Goal: Information Seeking & Learning: Learn about a topic

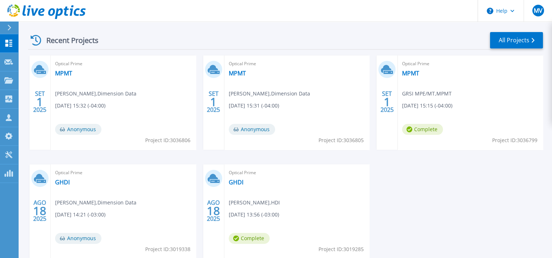
scroll to position [146, 0]
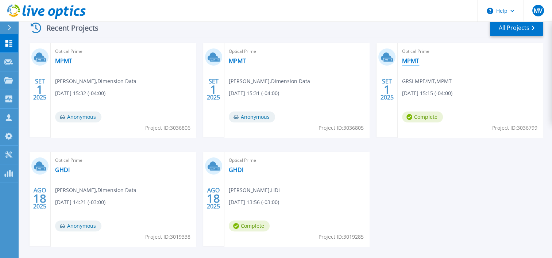
click at [410, 61] on link "MPMT" at bounding box center [410, 60] width 17 height 7
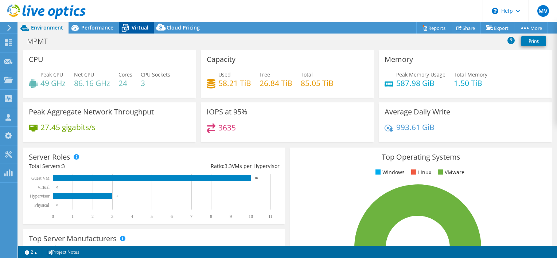
click at [136, 26] on span "Virtual" at bounding box center [140, 27] width 17 height 7
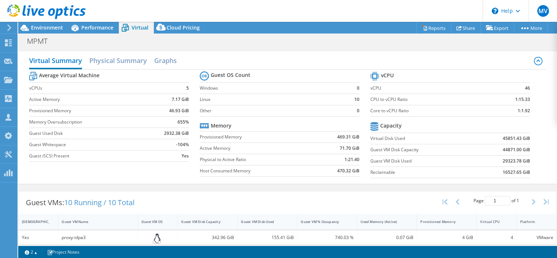
click at [48, 12] on icon at bounding box center [46, 11] width 78 height 15
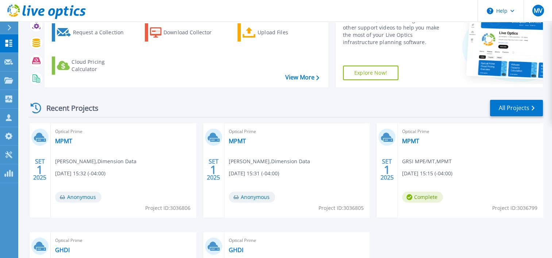
scroll to position [73, 0]
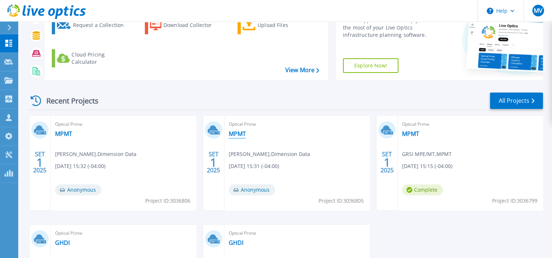
click at [236, 130] on link "MPMT" at bounding box center [237, 133] width 17 height 7
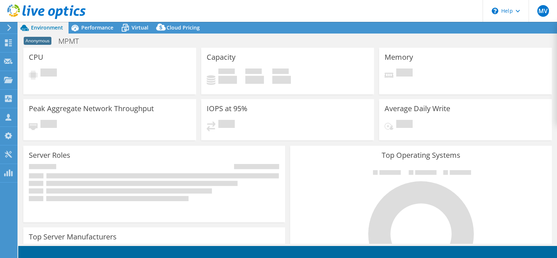
select select "USD"
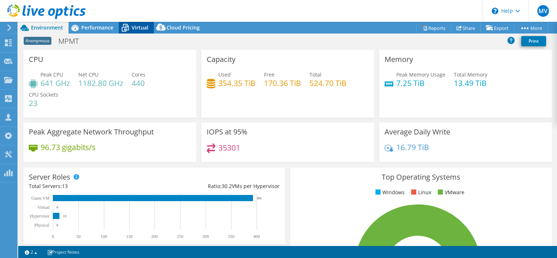
click at [123, 25] on icon at bounding box center [125, 25] width 5 height 3
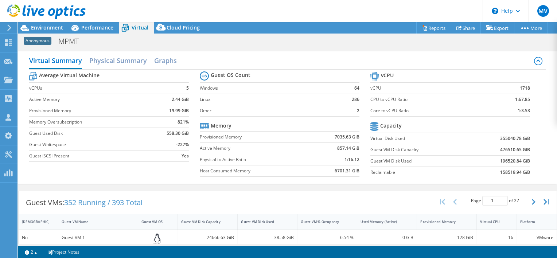
click at [46, 5] on icon at bounding box center [46, 11] width 78 height 15
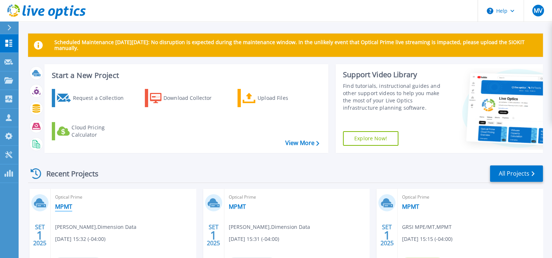
click at [61, 204] on link "MPMT" at bounding box center [63, 206] width 17 height 7
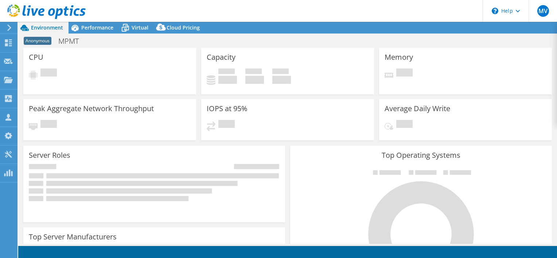
select select "USD"
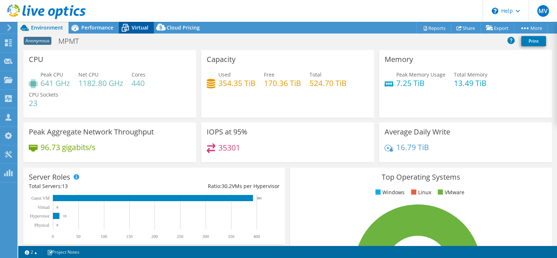
click at [132, 26] on span "Virtual" at bounding box center [140, 27] width 17 height 7
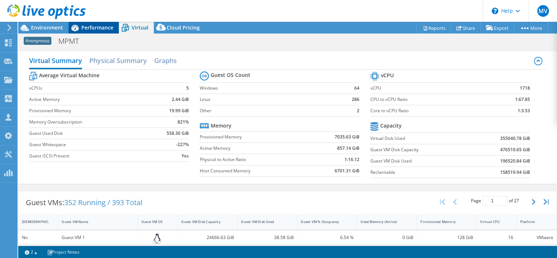
click at [101, 28] on span "Performance" at bounding box center [97, 27] width 32 height 7
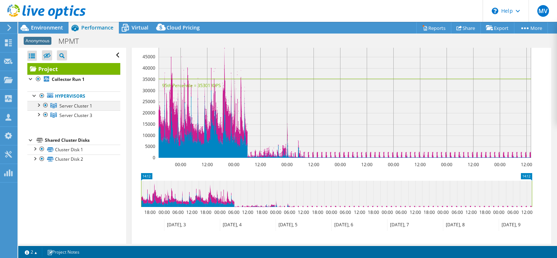
click at [44, 103] on div at bounding box center [45, 105] width 7 height 9
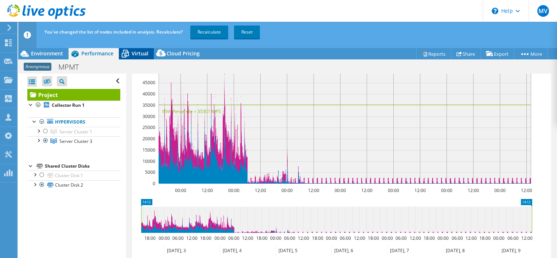
click at [132, 54] on span "Virtual" at bounding box center [140, 53] width 17 height 7
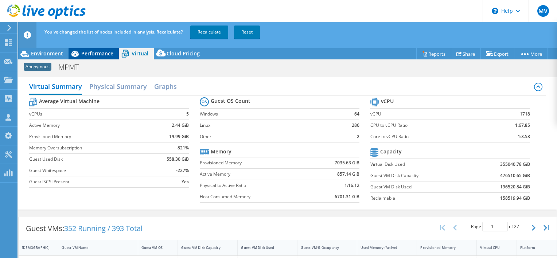
click at [89, 50] on span "Performance" at bounding box center [97, 53] width 32 height 7
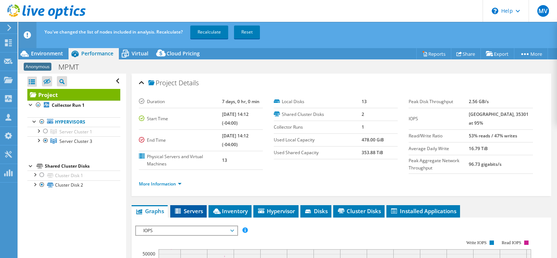
click at [184, 212] on span "Servers" at bounding box center [188, 210] width 29 height 7
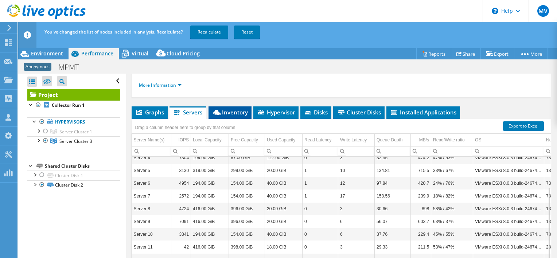
scroll to position [109, 0]
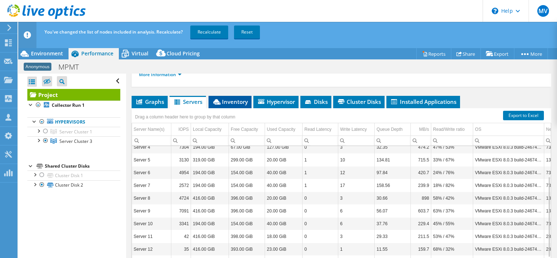
click at [230, 102] on span "Inventory" at bounding box center [230, 101] width 36 height 7
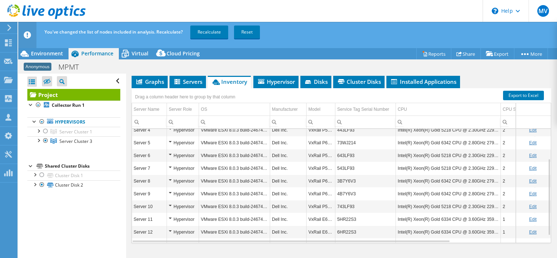
scroll to position [54, 0]
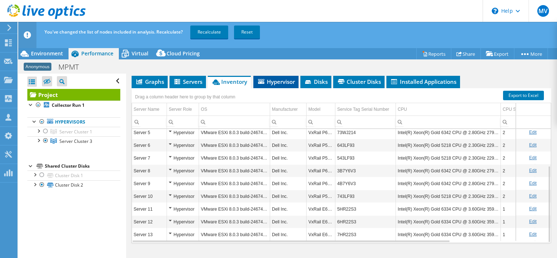
click at [271, 82] on span "Hypervisor" at bounding box center [276, 81] width 38 height 7
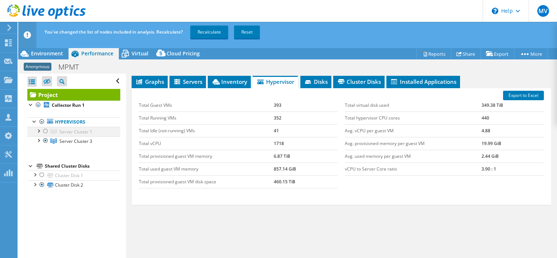
click at [45, 131] on div at bounding box center [45, 131] width 7 height 9
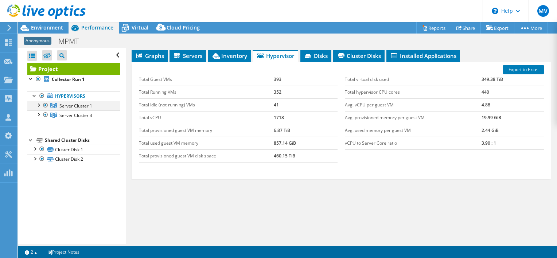
click at [46, 104] on div at bounding box center [45, 105] width 7 height 9
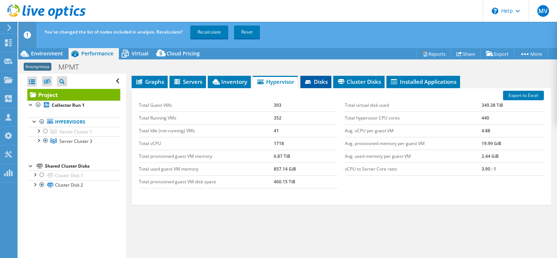
click at [310, 78] on span "Disks" at bounding box center [316, 81] width 24 height 7
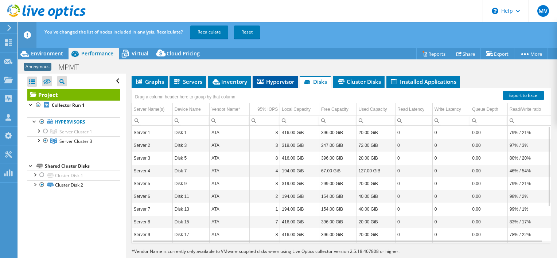
click at [274, 81] on span "Hypervisor" at bounding box center [275, 81] width 38 height 7
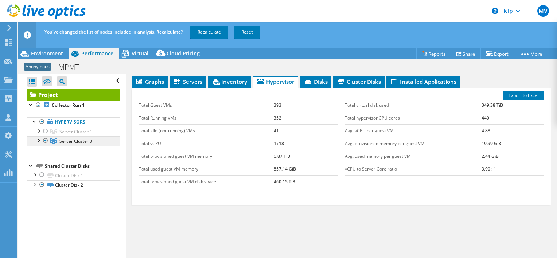
drag, startPoint x: 62, startPoint y: 141, endPoint x: 53, endPoint y: 141, distance: 8.8
click at [53, 141] on icon at bounding box center [53, 141] width 7 height 5
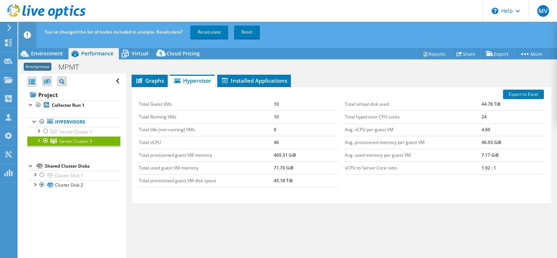
scroll to position [104, 0]
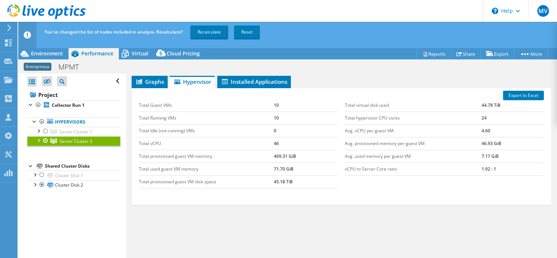
click at [44, 140] on div at bounding box center [45, 140] width 7 height 9
click at [45, 130] on div at bounding box center [45, 131] width 7 height 9
click at [44, 138] on div at bounding box center [45, 140] width 7 height 9
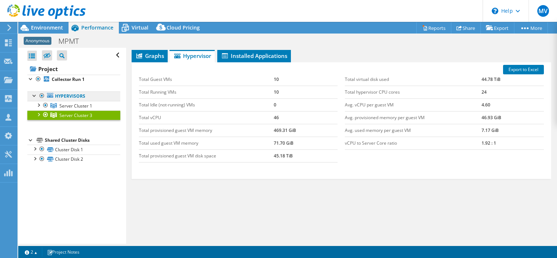
click at [51, 95] on icon at bounding box center [50, 95] width 6 height 5
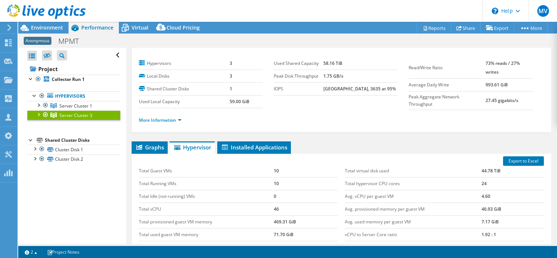
scroll to position [0, 0]
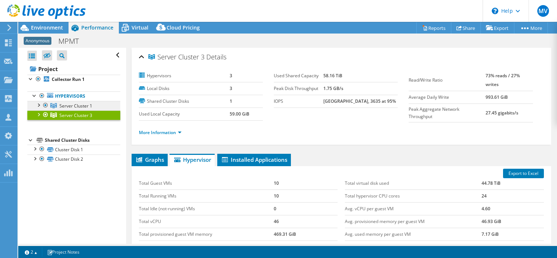
click at [74, 105] on span "Server Cluster 1" at bounding box center [75, 106] width 33 height 6
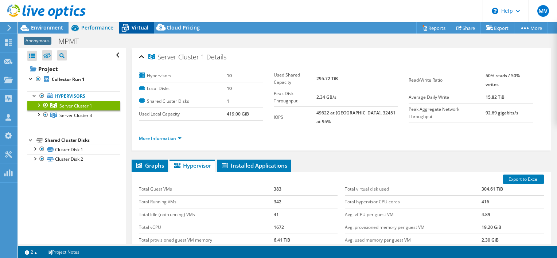
click at [129, 27] on icon at bounding box center [125, 28] width 13 height 13
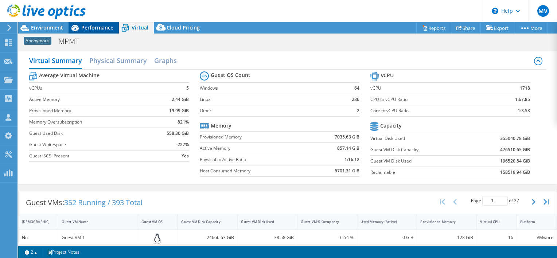
click at [90, 28] on span "Performance" at bounding box center [97, 27] width 32 height 7
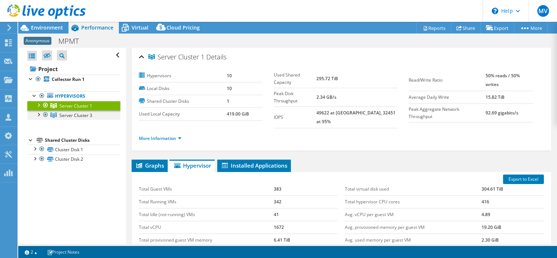
click at [44, 114] on div at bounding box center [45, 114] width 7 height 9
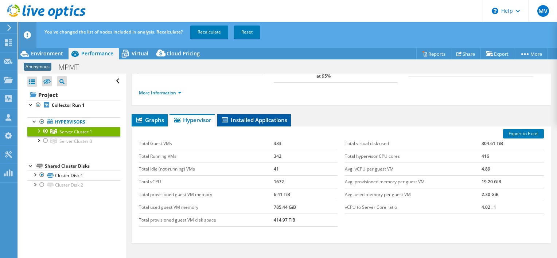
scroll to position [73, 0]
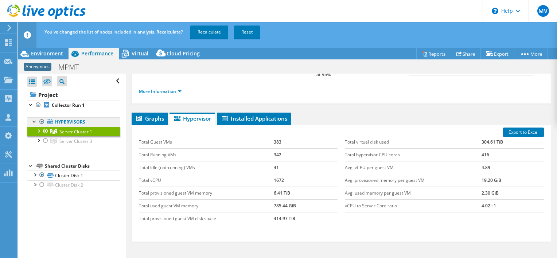
click at [49, 122] on icon at bounding box center [50, 121] width 6 height 5
click at [45, 140] on div at bounding box center [45, 140] width 7 height 9
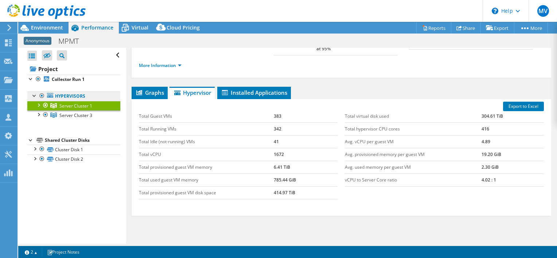
click at [54, 96] on link "Hypervisors" at bounding box center [73, 96] width 93 height 9
click at [57, 96] on link "Hypervisors" at bounding box center [73, 96] width 93 height 9
click at [47, 113] on div at bounding box center [45, 114] width 7 height 9
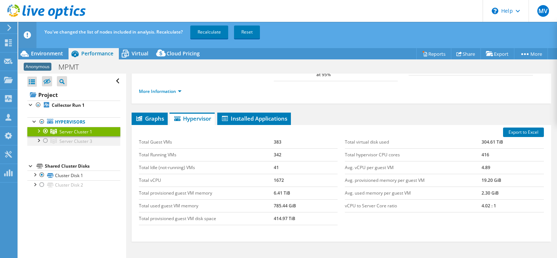
click at [45, 140] on div at bounding box center [45, 140] width 7 height 9
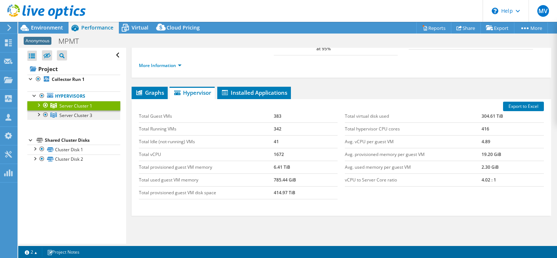
click at [75, 114] on span "Server Cluster 3" at bounding box center [75, 115] width 33 height 6
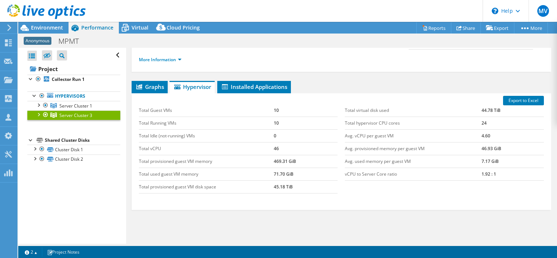
click at [61, 10] on use at bounding box center [46, 11] width 78 height 15
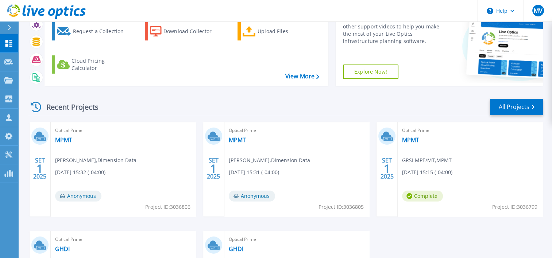
scroll to position [73, 0]
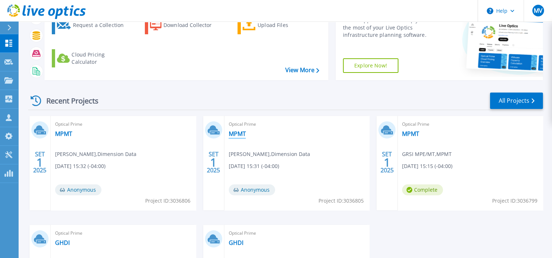
click at [242, 130] on link "MPMT" at bounding box center [237, 133] width 17 height 7
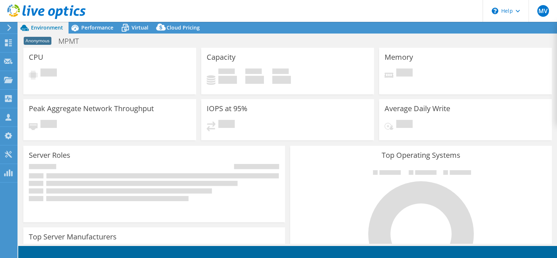
select select "USD"
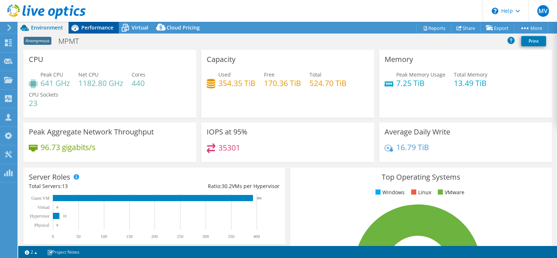
click at [99, 31] on div "Performance" at bounding box center [94, 28] width 50 height 12
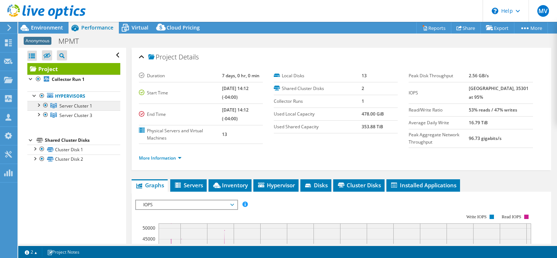
click at [79, 106] on span "Server Cluster 1" at bounding box center [75, 106] width 33 height 6
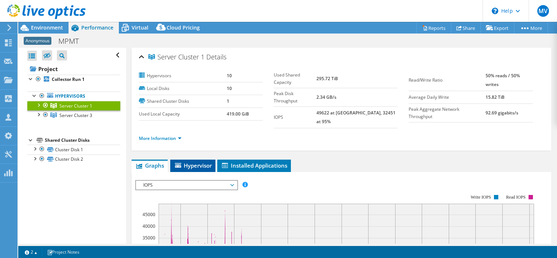
click at [185, 162] on span "Hypervisor" at bounding box center [193, 165] width 38 height 7
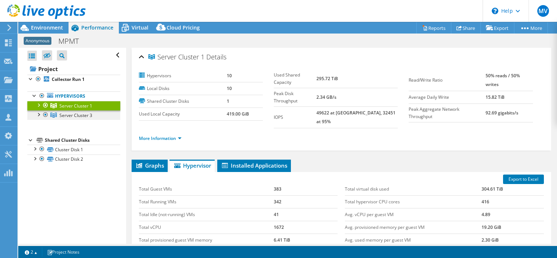
click at [57, 114] on icon at bounding box center [53, 115] width 7 height 5
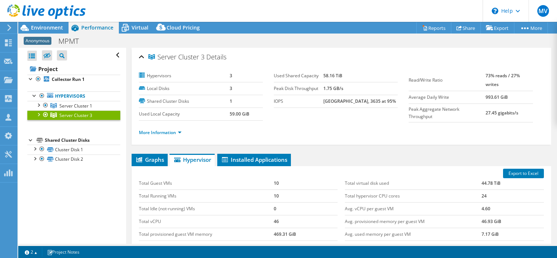
click at [58, 7] on icon at bounding box center [46, 11] width 78 height 15
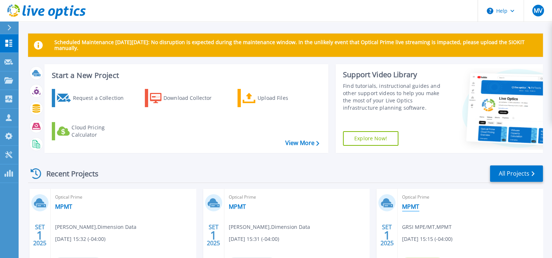
click at [411, 207] on link "MPMT" at bounding box center [410, 206] width 17 height 7
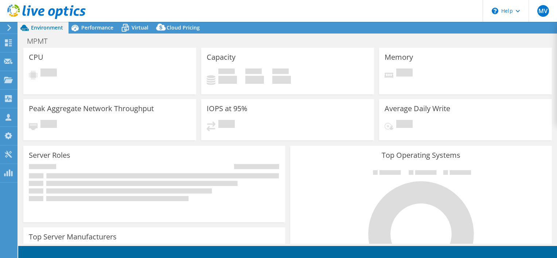
select select "USD"
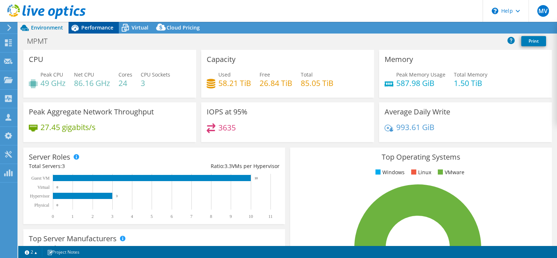
click at [93, 26] on span "Performance" at bounding box center [97, 27] width 32 height 7
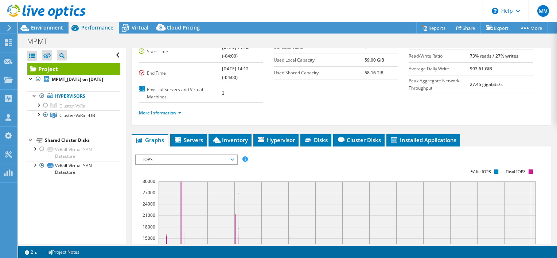
scroll to position [73, 0]
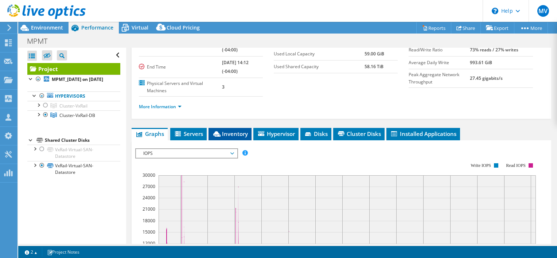
click at [228, 132] on span "Inventory" at bounding box center [230, 133] width 36 height 7
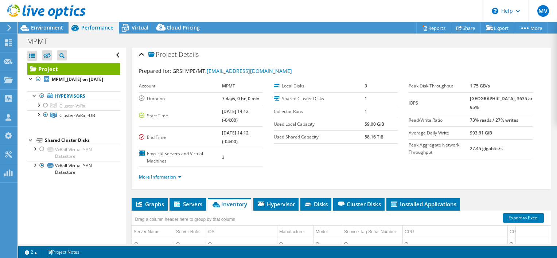
scroll to position [0, 0]
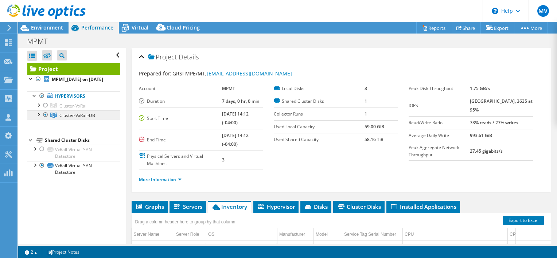
click at [63, 118] on span "Cluster-VxRail-DB" at bounding box center [77, 115] width 36 height 6
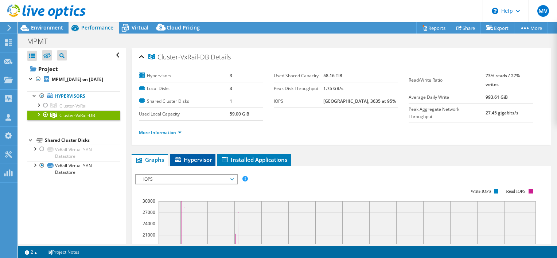
click at [194, 158] on span "Hypervisor" at bounding box center [193, 159] width 38 height 7
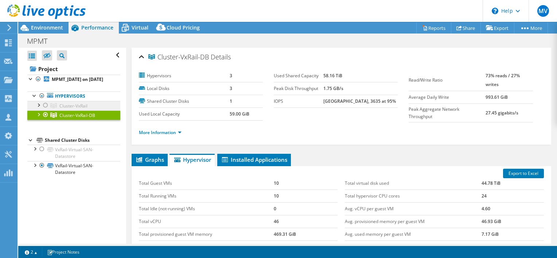
click at [72, 109] on span "Cluster-VxRail" at bounding box center [73, 106] width 28 height 6
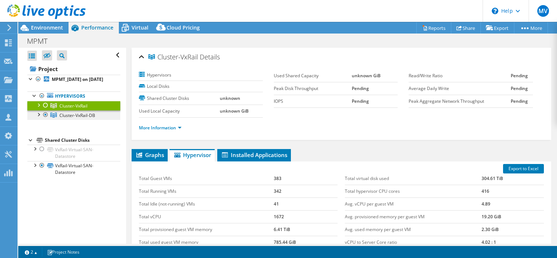
click at [61, 120] on link "Cluster-VxRail-DB" at bounding box center [73, 114] width 93 height 9
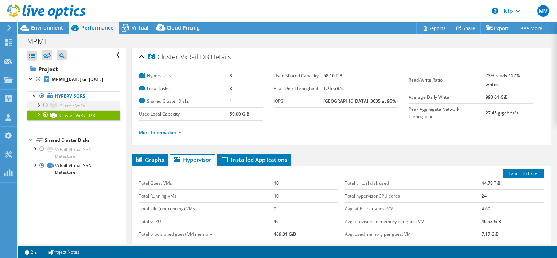
click at [45, 109] on div at bounding box center [45, 105] width 7 height 9
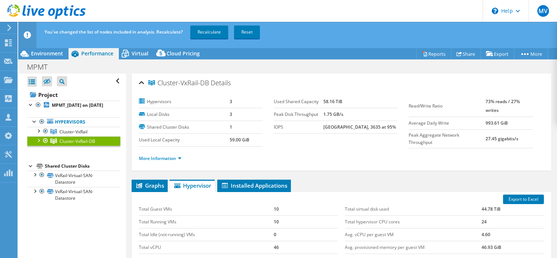
click at [44, 145] on div at bounding box center [45, 140] width 7 height 9
click at [67, 135] on span "Cluster-VxRail" at bounding box center [73, 132] width 28 height 6
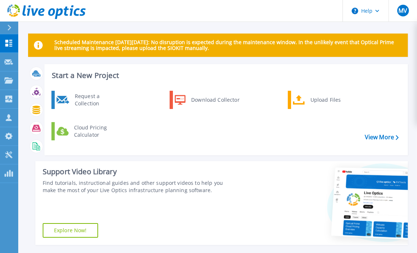
click at [55, 11] on icon at bounding box center [46, 11] width 78 height 15
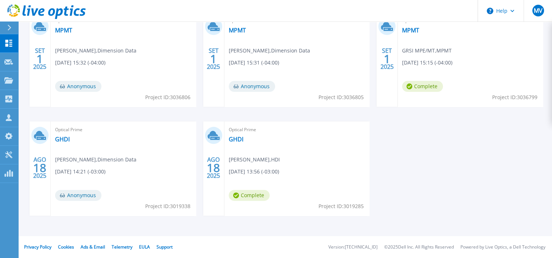
scroll to position [140, 0]
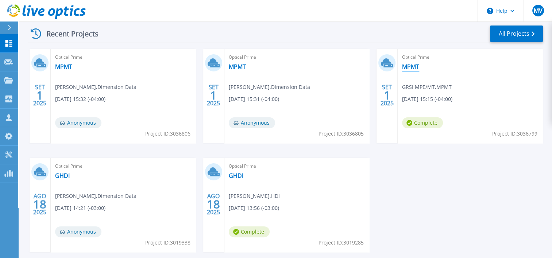
click at [409, 66] on link "MPMT" at bounding box center [410, 66] width 17 height 7
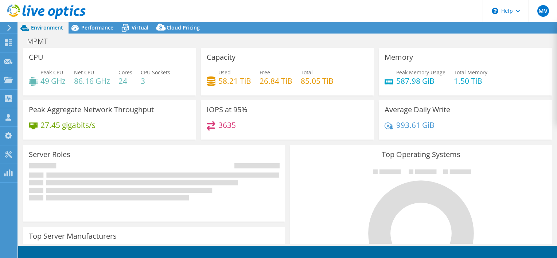
select select "USD"
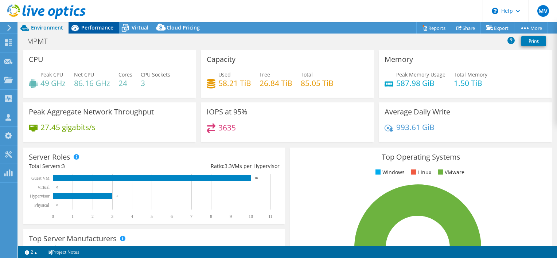
click at [105, 28] on span "Performance" at bounding box center [97, 27] width 32 height 7
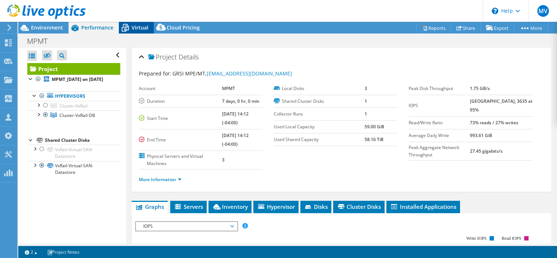
click at [137, 27] on span "Virtual" at bounding box center [140, 27] width 17 height 7
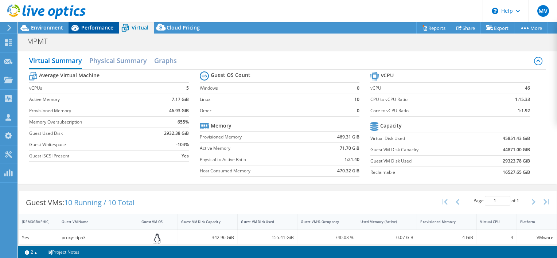
click at [89, 28] on span "Performance" at bounding box center [97, 27] width 32 height 7
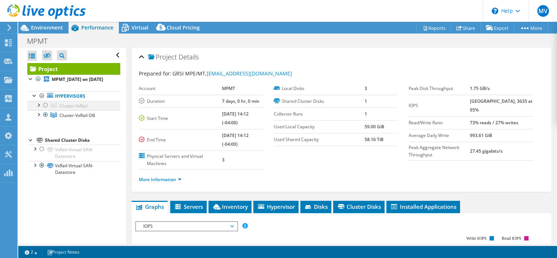
click at [46, 110] on div at bounding box center [45, 105] width 7 height 9
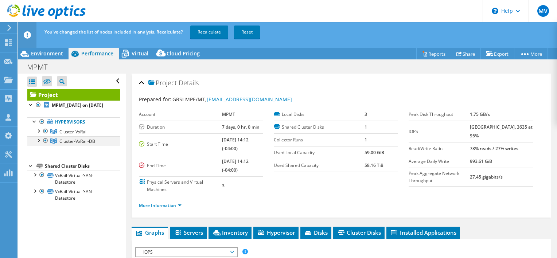
click at [45, 145] on div at bounding box center [45, 140] width 7 height 9
click at [139, 54] on span "Virtual" at bounding box center [140, 53] width 17 height 7
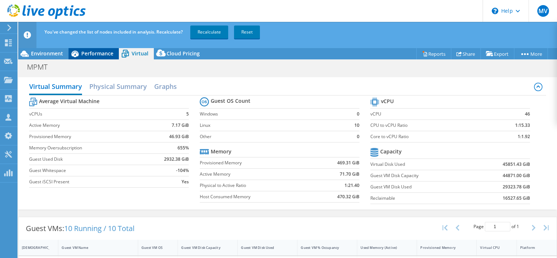
click at [88, 54] on span "Performance" at bounding box center [97, 53] width 32 height 7
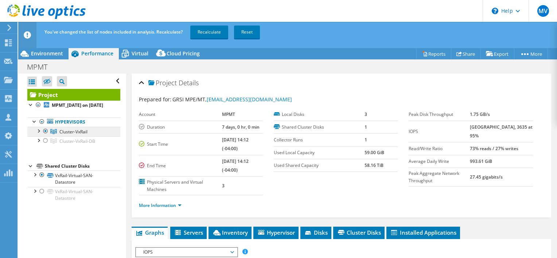
click at [62, 135] on span "Cluster-VxRail" at bounding box center [73, 132] width 28 height 6
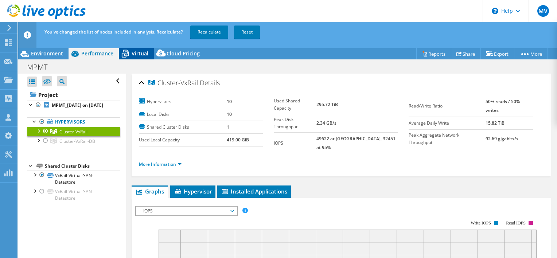
click at [135, 51] on span "Virtual" at bounding box center [140, 53] width 17 height 7
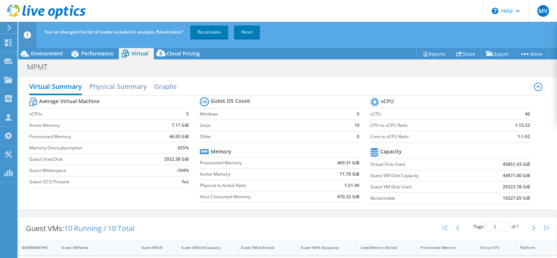
scroll to position [146, 0]
click at [113, 84] on h2 "Physical Summary" at bounding box center [118, 87] width 58 height 16
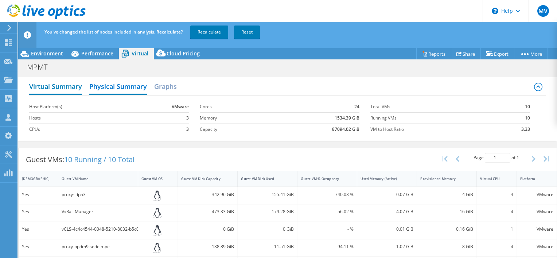
click at [58, 82] on h2 "Virtual Summary" at bounding box center [55, 87] width 53 height 16
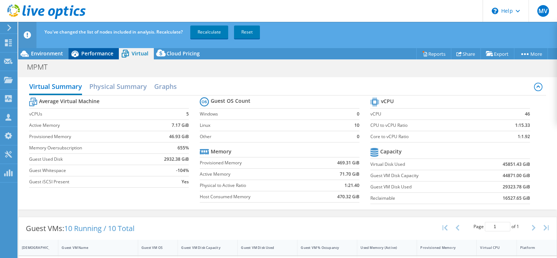
click at [90, 51] on span "Performance" at bounding box center [97, 53] width 32 height 7
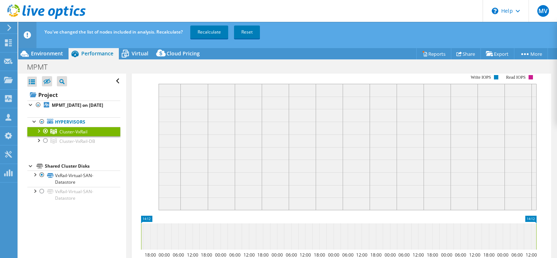
click at [71, 135] on span "Cluster-VxRail" at bounding box center [73, 132] width 28 height 6
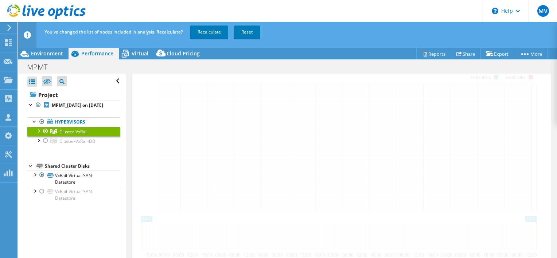
click at [71, 135] on span "Cluster-VxRail" at bounding box center [73, 132] width 28 height 6
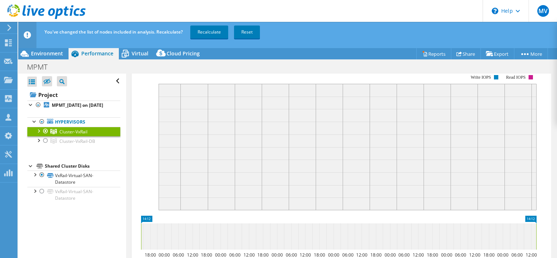
drag, startPoint x: 71, startPoint y: 138, endPoint x: 85, endPoint y: 139, distance: 13.2
click at [85, 135] on span "Cluster-VxRail" at bounding box center [73, 132] width 28 height 6
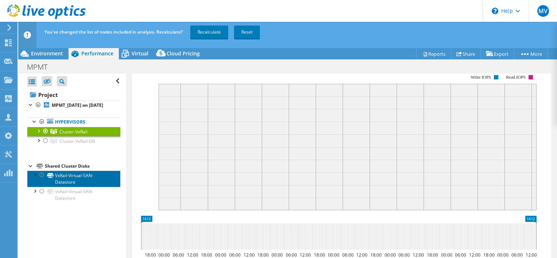
click at [69, 182] on link "VxRail-Virtual-SAN-Datastore" at bounding box center [73, 179] width 93 height 16
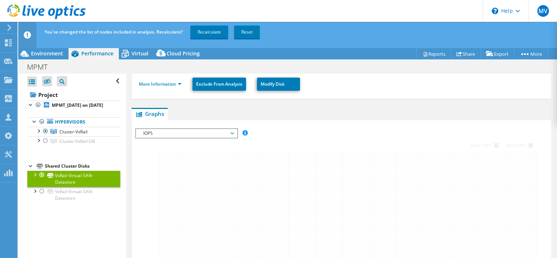
scroll to position [201, 0]
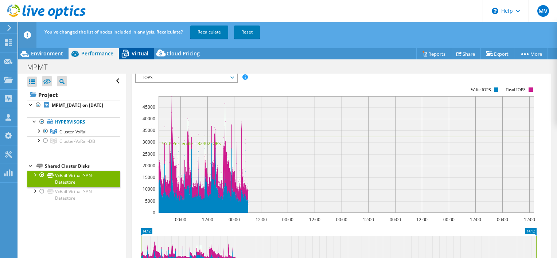
click at [136, 51] on span "Virtual" at bounding box center [140, 53] width 17 height 7
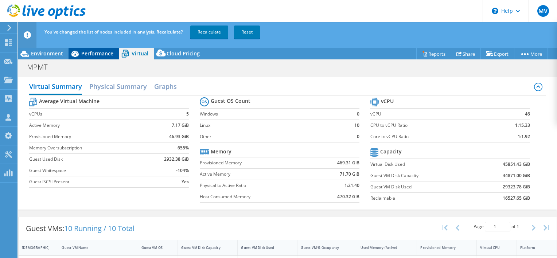
click at [83, 54] on span "Performance" at bounding box center [97, 53] width 32 height 7
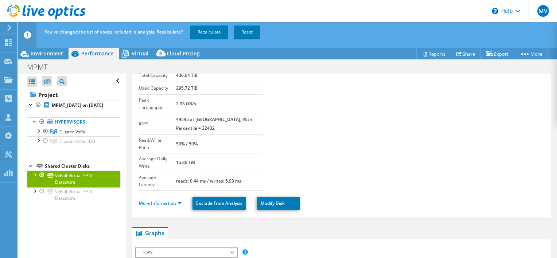
scroll to position [0, 0]
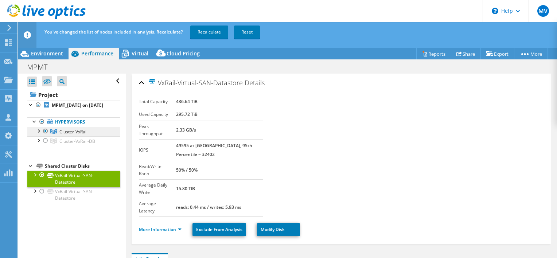
click at [67, 135] on span "Cluster-VxRail" at bounding box center [73, 132] width 28 height 6
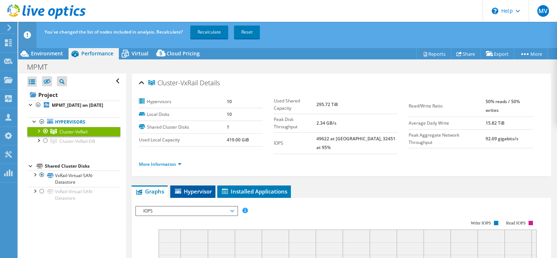
click at [194, 188] on span "Hypervisor" at bounding box center [193, 191] width 38 height 7
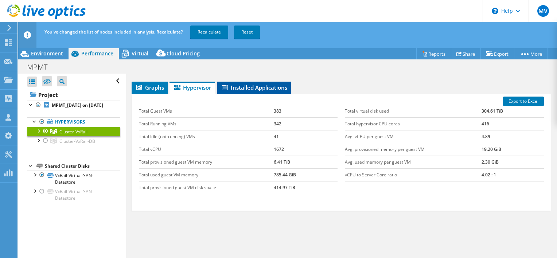
scroll to position [68, 0]
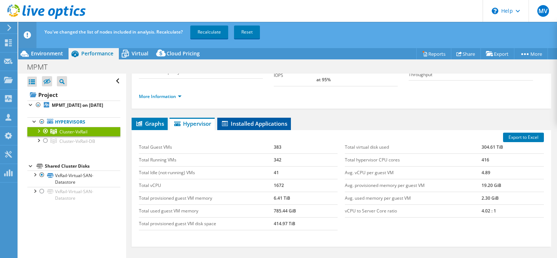
click at [252, 120] on li "Installed Applications" at bounding box center [254, 124] width 74 height 12
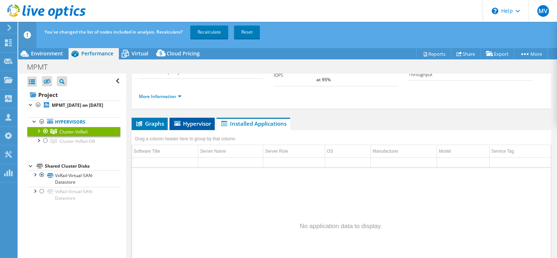
click at [190, 120] on span "Hypervisor" at bounding box center [192, 123] width 38 height 7
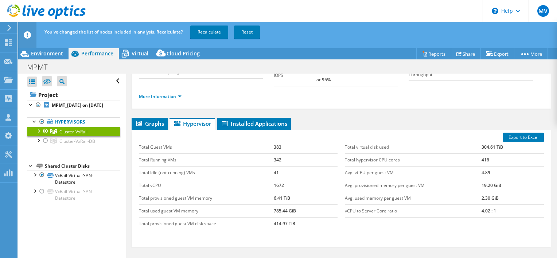
click at [482, 192] on td "2.30 GiB" at bounding box center [513, 198] width 62 height 13
